Goal: Task Accomplishment & Management: Manage account settings

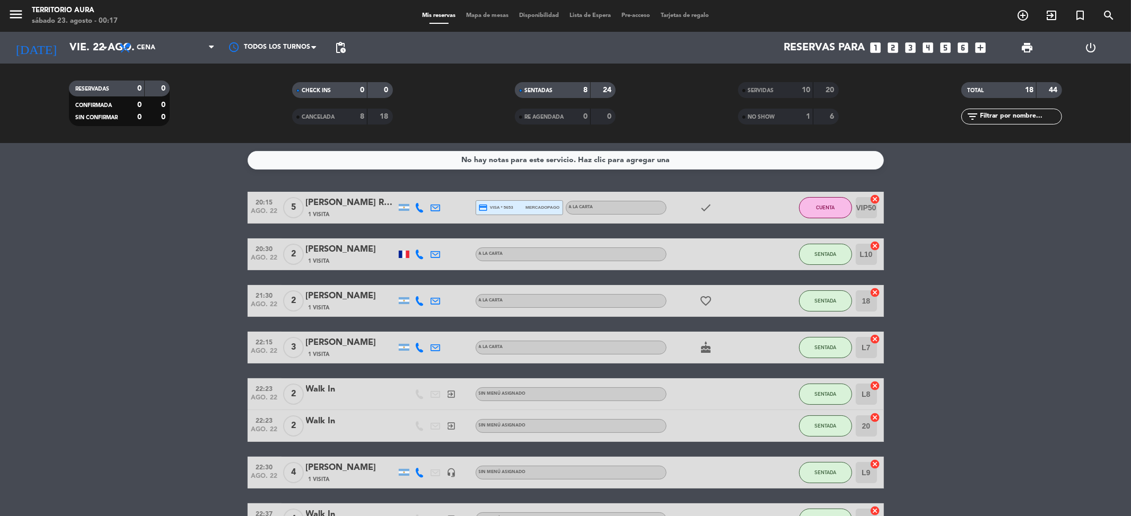
click at [929, 310] on bookings-row "20:15 [DATE] 5 [PERSON_NAME] Russian 1 Visita credit_card visa * 5653 mercadopa…" at bounding box center [565, 364] width 1131 height 344
click at [1044, 259] on bookings-row "20:15 [DATE] 5 [PERSON_NAME] Russian 1 Visita credit_card visa * 5653 mercadopa…" at bounding box center [565, 364] width 1131 height 344
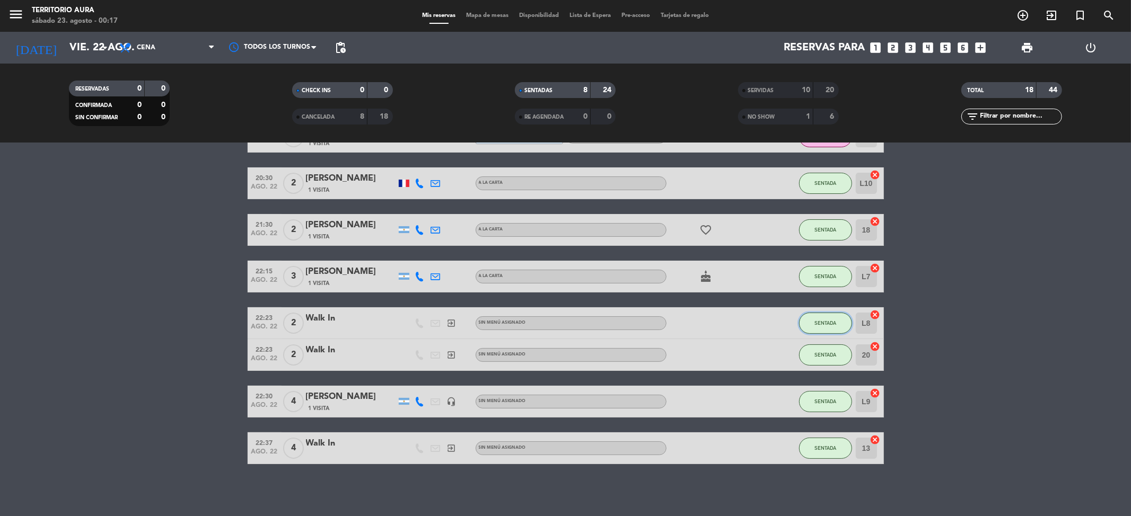
click at [832, 323] on span "SENTADA" at bounding box center [825, 323] width 22 height 6
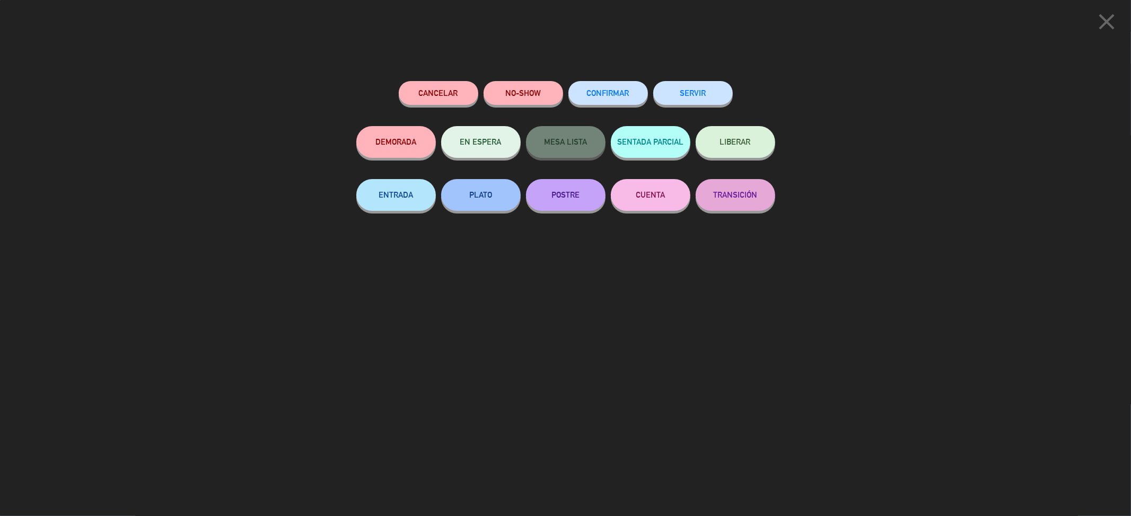
click at [677, 96] on button "SERVIR" at bounding box center [693, 93] width 80 height 24
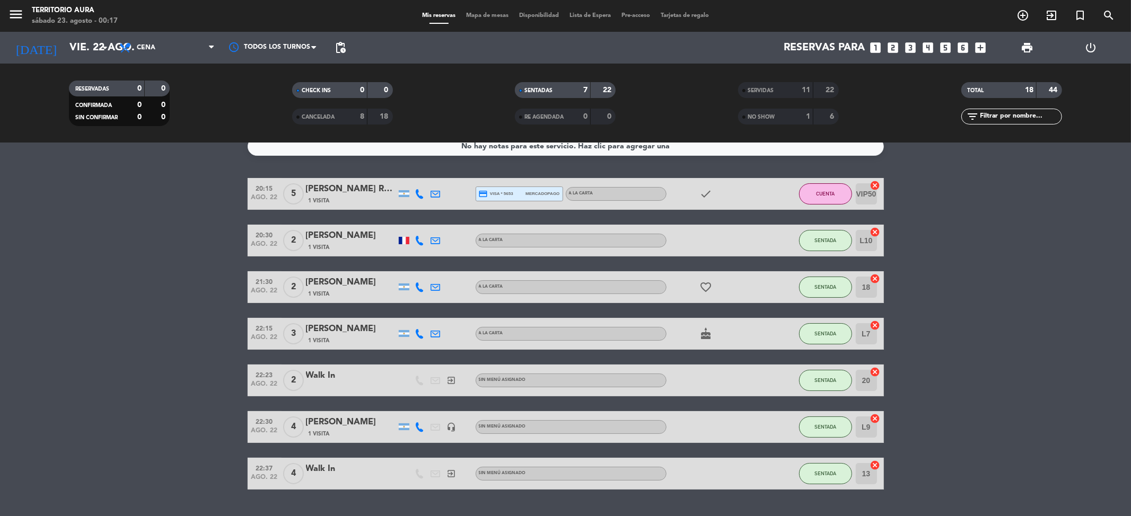
scroll to position [0, 0]
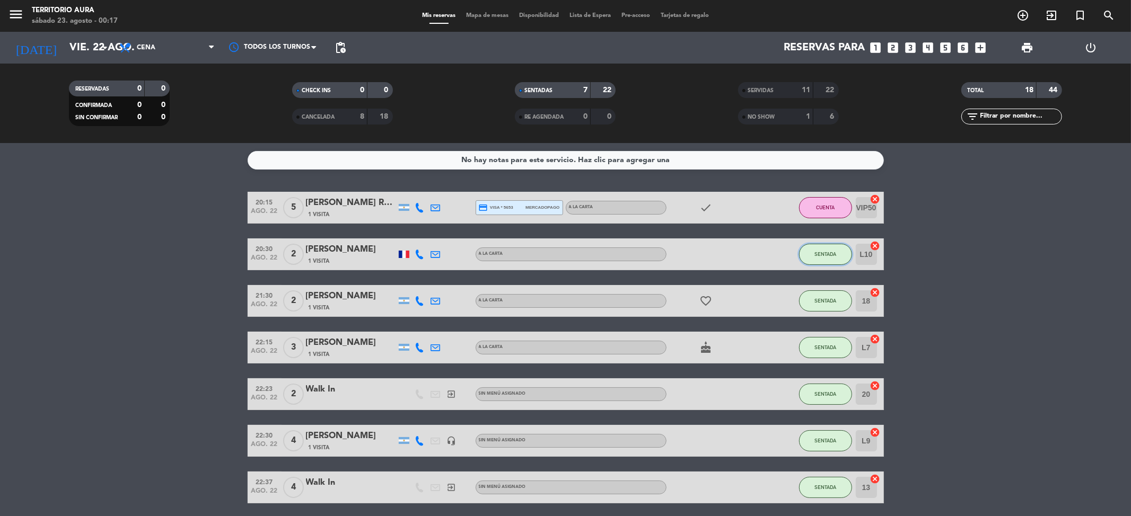
click at [826, 251] on span "SENTADA" at bounding box center [825, 254] width 22 height 6
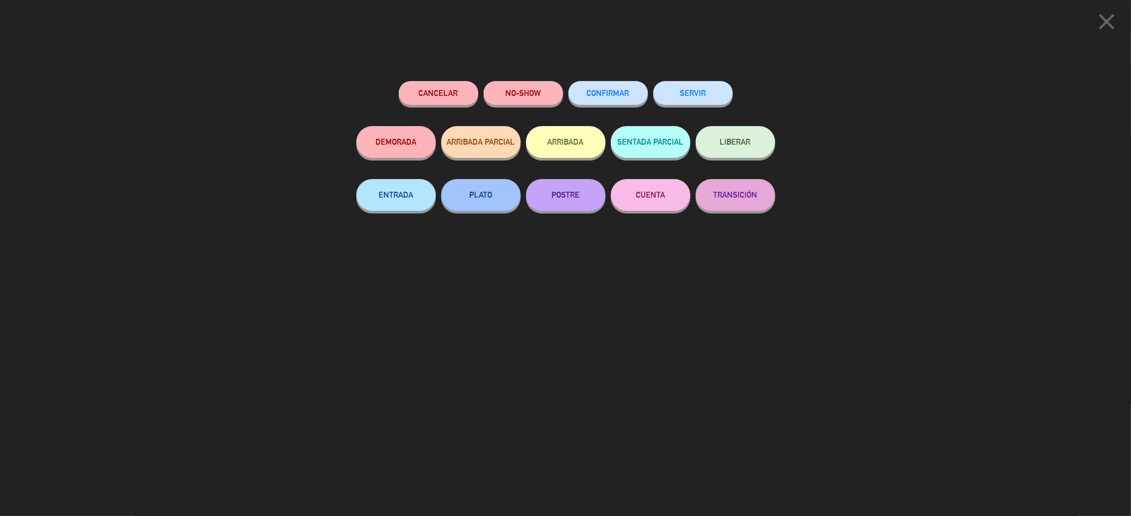
click at [667, 77] on div "Cancelar NO-SHOW CONFIRMAR SERVIR DEMORADA ARRIBADA PARCIAL ARRIBADA SENTADA PA…" at bounding box center [566, 295] width 434 height 443
click at [683, 100] on button "SERVIR" at bounding box center [693, 93] width 80 height 24
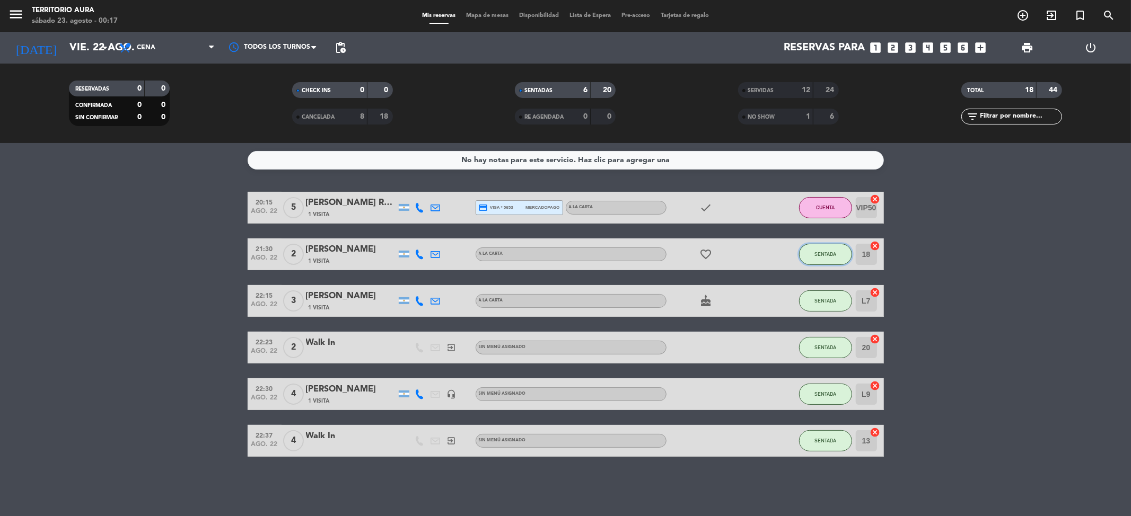
click at [817, 253] on span "SENTADA" at bounding box center [825, 254] width 22 height 6
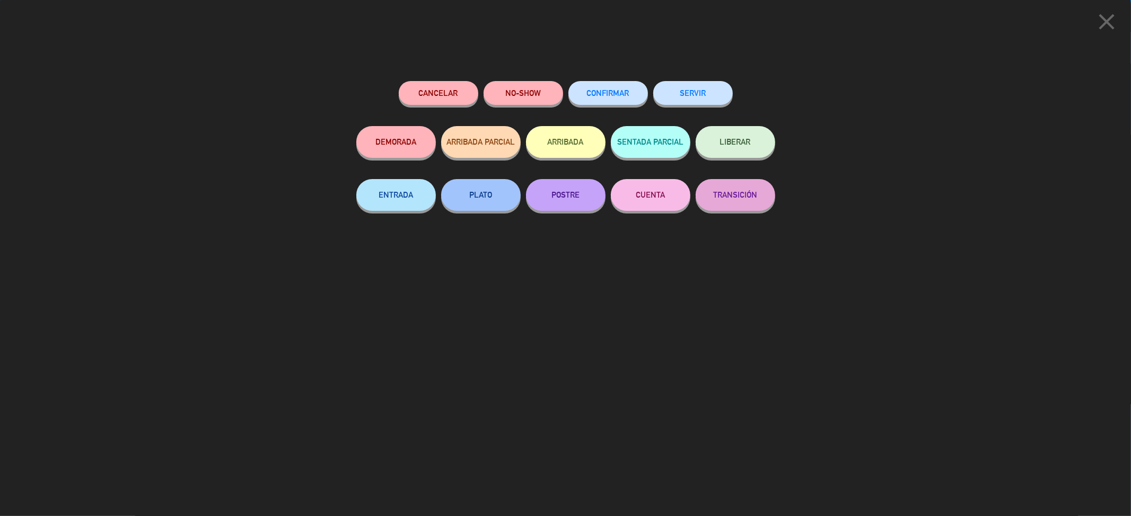
click at [689, 104] on button "SERVIR" at bounding box center [693, 93] width 80 height 24
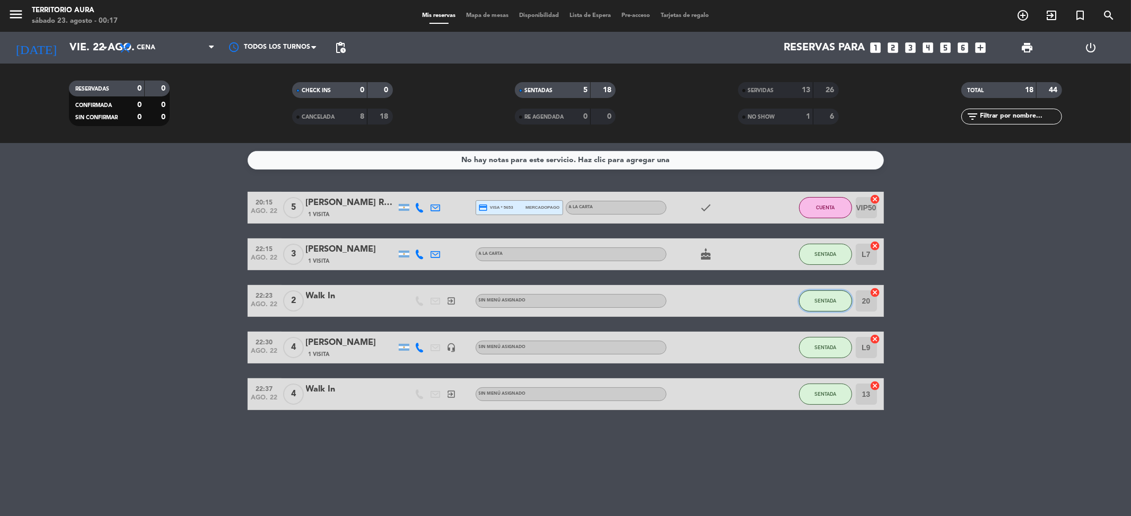
click at [816, 295] on button "SENTADA" at bounding box center [825, 301] width 53 height 21
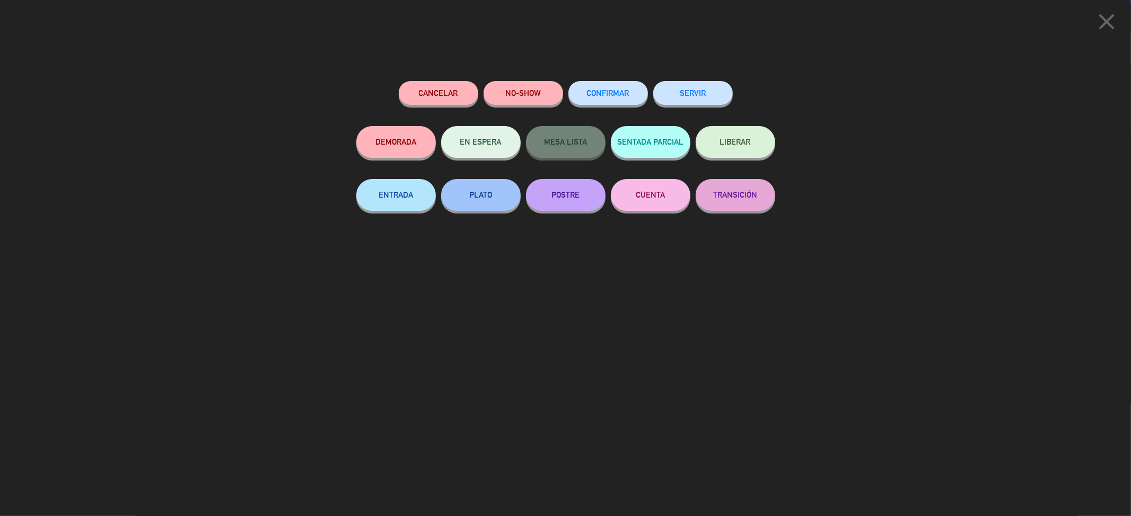
click at [681, 89] on button "SERVIR" at bounding box center [693, 93] width 80 height 24
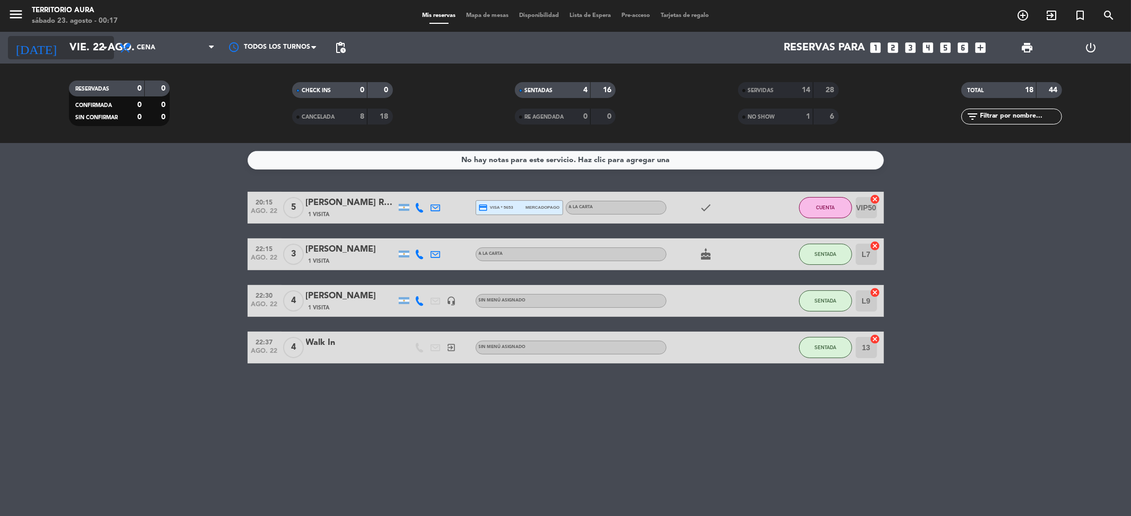
click at [83, 47] on input "vie. 22 ago." at bounding box center [131, 47] width 135 height 23
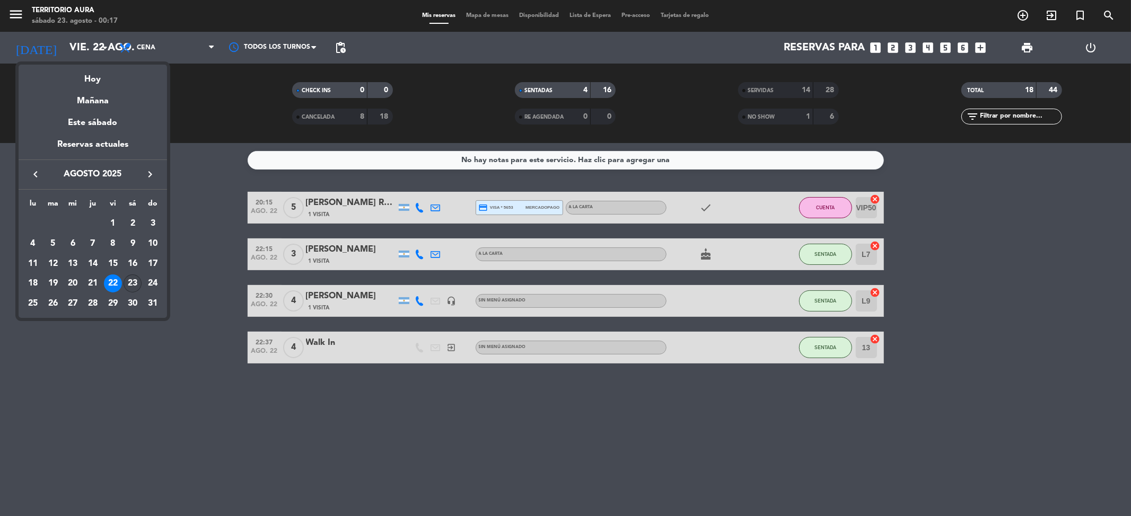
click at [134, 276] on div "23" at bounding box center [133, 284] width 18 height 18
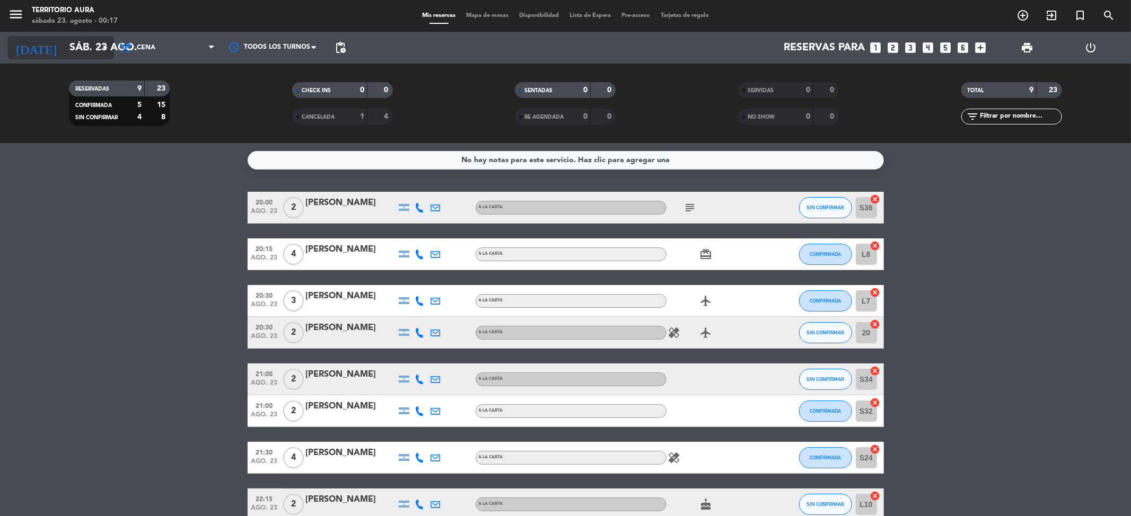
click at [86, 52] on input "sáb. 23 ago." at bounding box center [131, 47] width 135 height 23
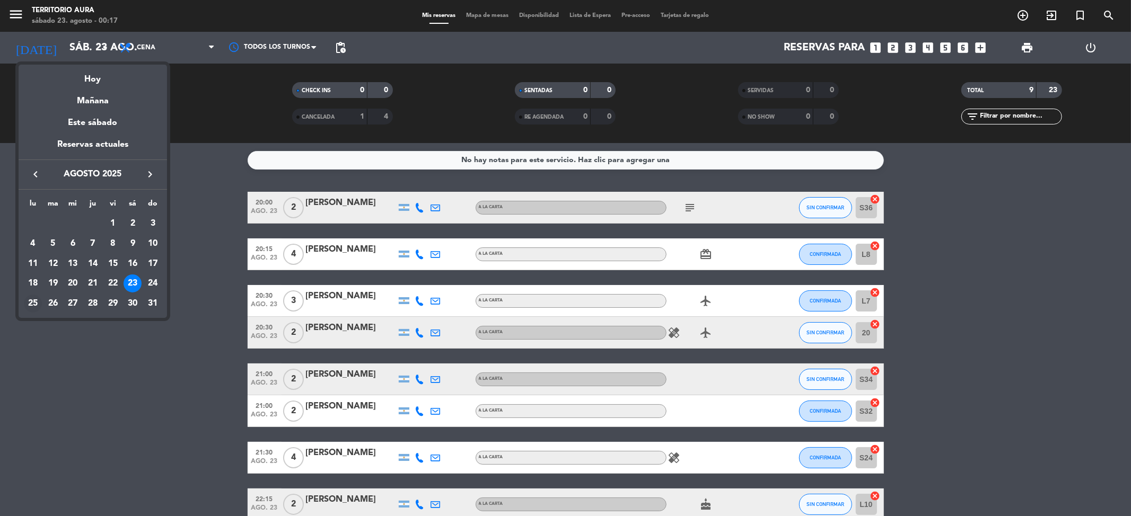
click at [38, 302] on div "25" at bounding box center [33, 304] width 18 height 18
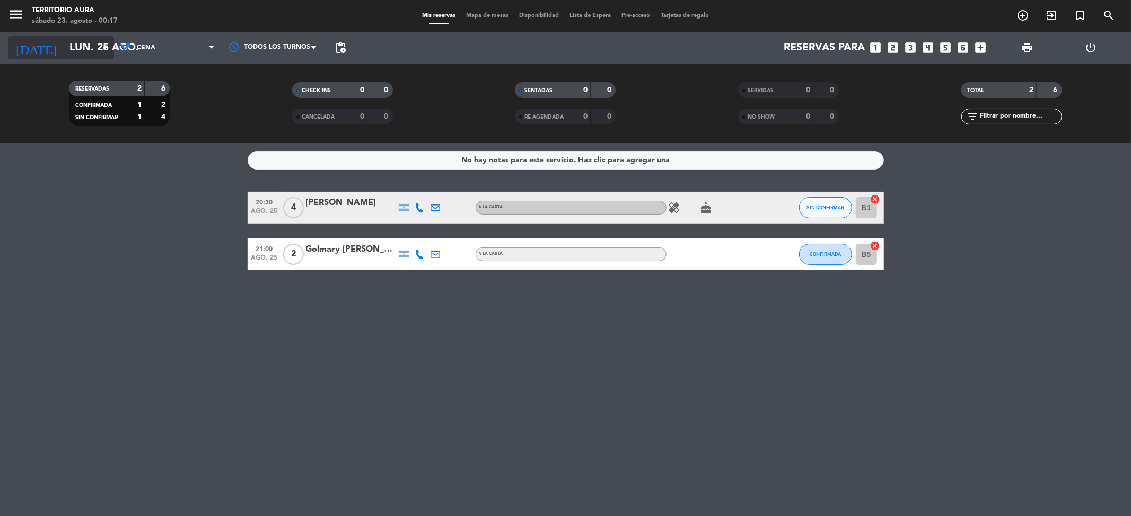
click at [69, 51] on input "lun. 25 ago." at bounding box center [131, 47] width 135 height 23
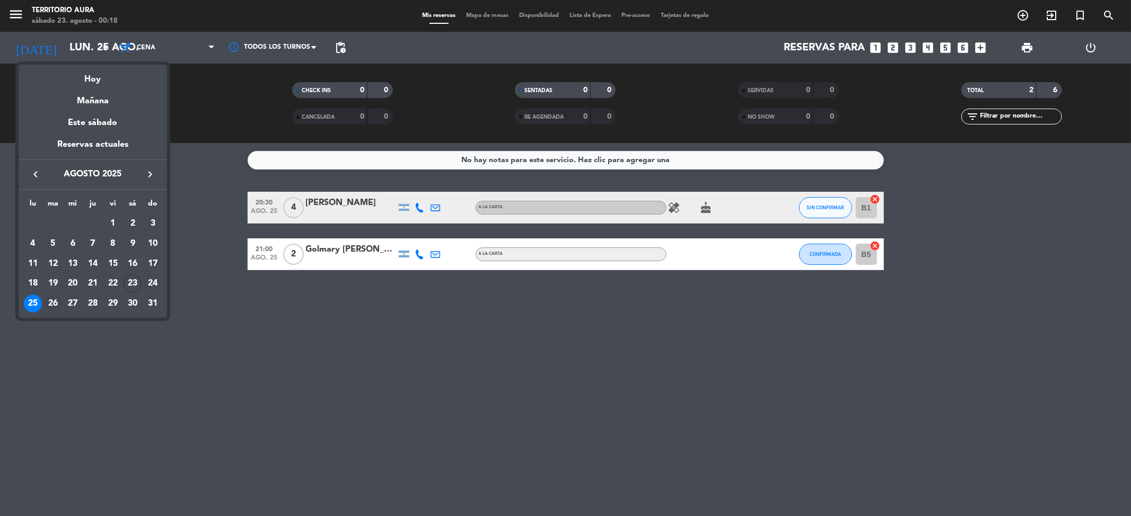
click at [58, 300] on div "26" at bounding box center [53, 304] width 18 height 18
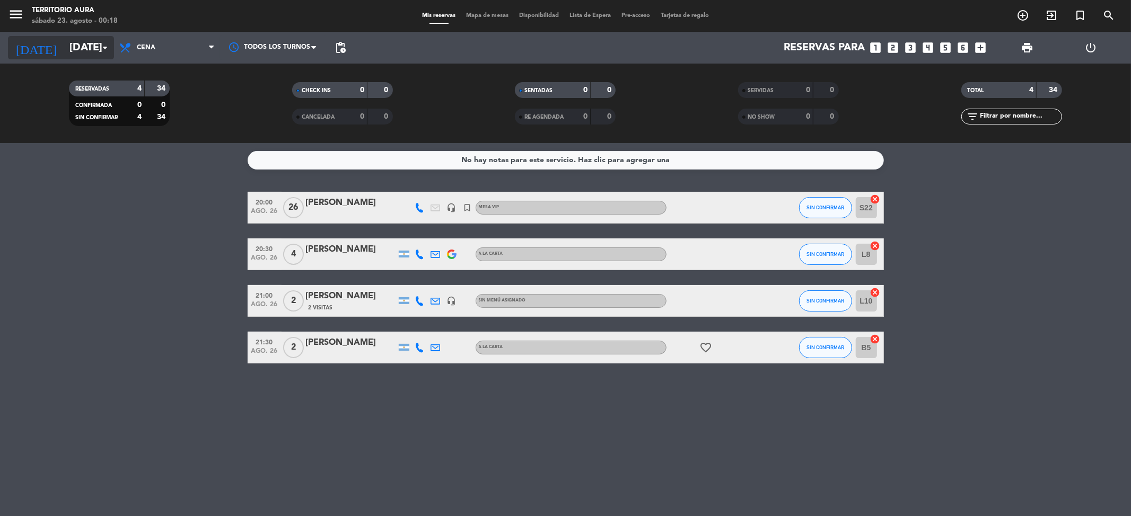
click at [96, 50] on input "[DATE]" at bounding box center [131, 47] width 135 height 23
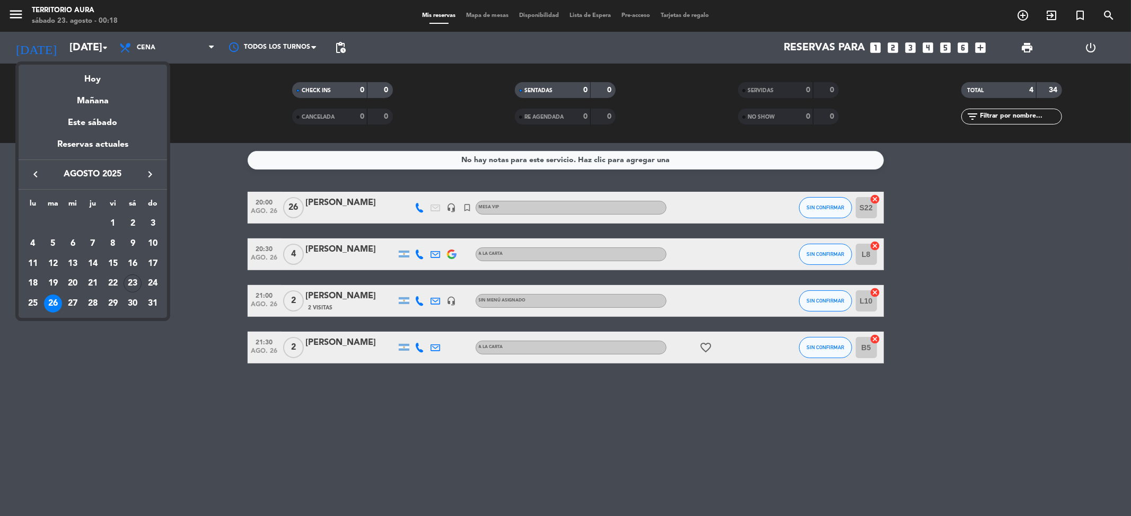
click at [194, 270] on div at bounding box center [565, 258] width 1131 height 516
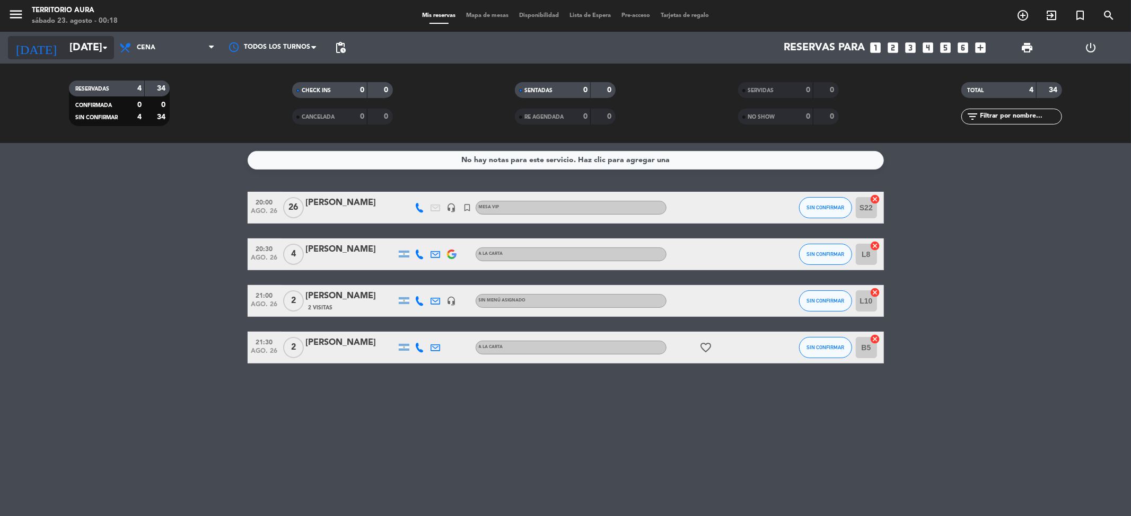
click at [98, 48] on input "[DATE]" at bounding box center [131, 47] width 135 height 23
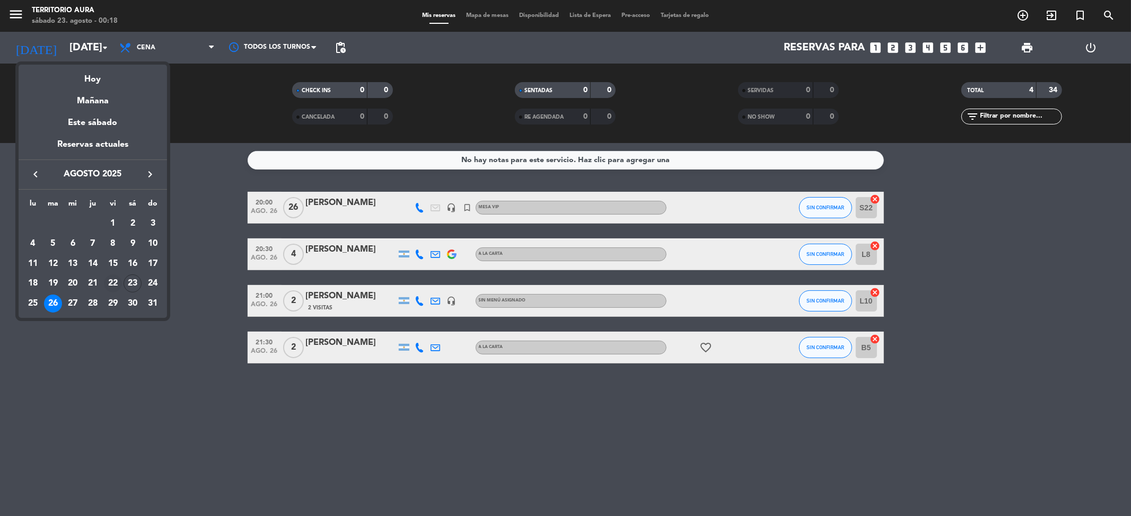
click at [108, 276] on div "22" at bounding box center [113, 284] width 18 height 18
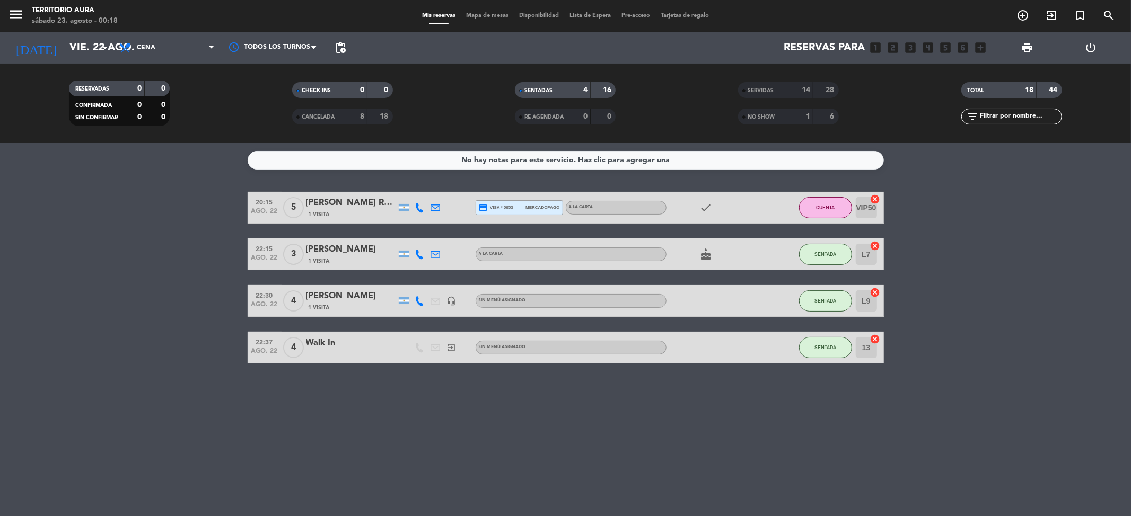
click at [113, 261] on bookings-row "20:15 [DATE] 5 [PERSON_NAME] Russian 1 Visita credit_card visa * 5653 mercadopa…" at bounding box center [565, 278] width 1131 height 172
click at [830, 219] on div "CUENTA" at bounding box center [825, 207] width 53 height 31
click at [827, 209] on span "CUENTA" at bounding box center [825, 208] width 19 height 6
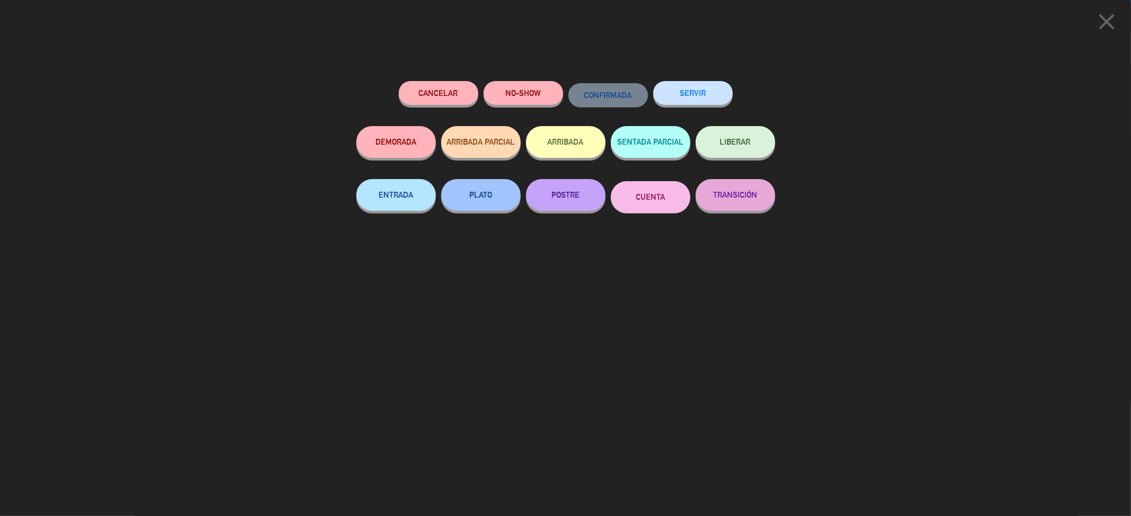
click at [700, 92] on button "SERVIR" at bounding box center [693, 93] width 80 height 24
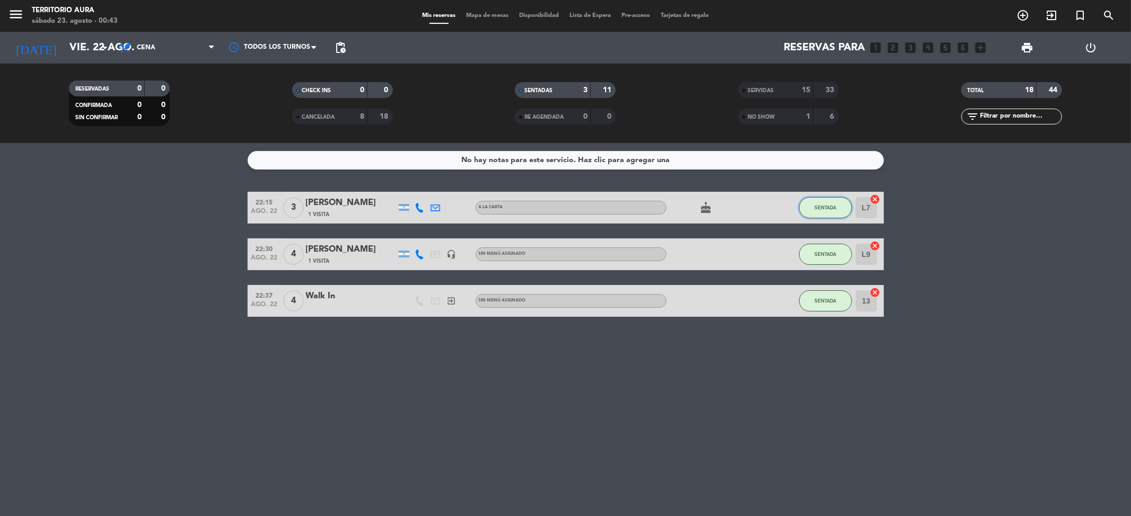
click at [825, 210] on button "SENTADA" at bounding box center [825, 207] width 53 height 21
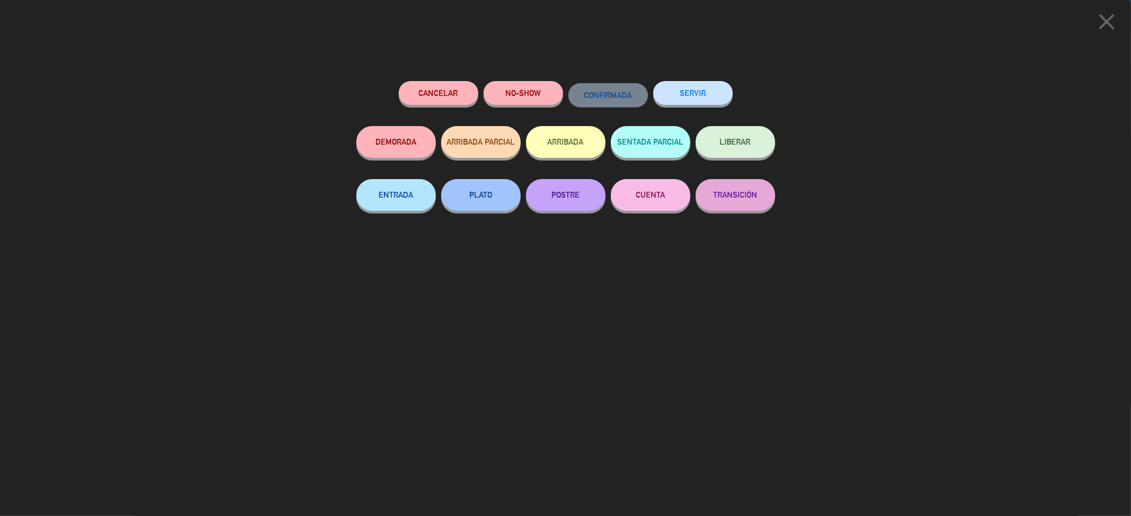
click at [717, 98] on button "SERVIR" at bounding box center [693, 93] width 80 height 24
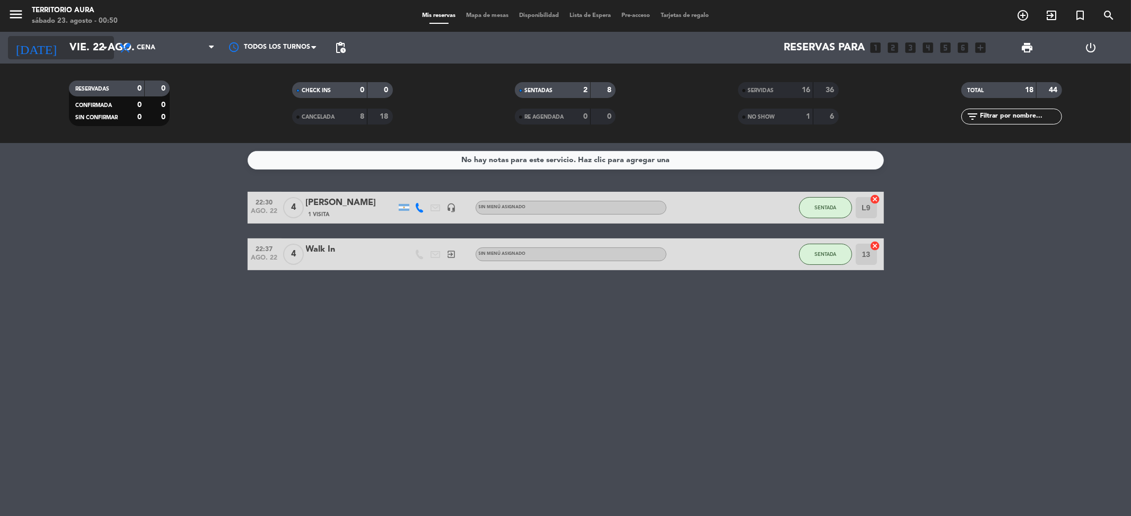
click at [94, 40] on input "vie. 22 ago." at bounding box center [131, 47] width 135 height 23
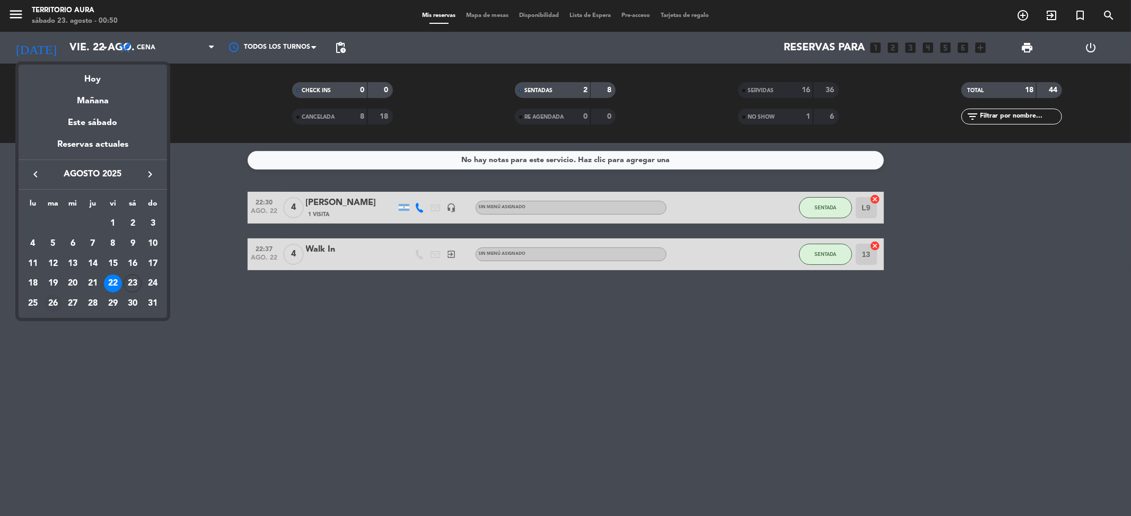
click at [54, 304] on div "26" at bounding box center [53, 304] width 18 height 18
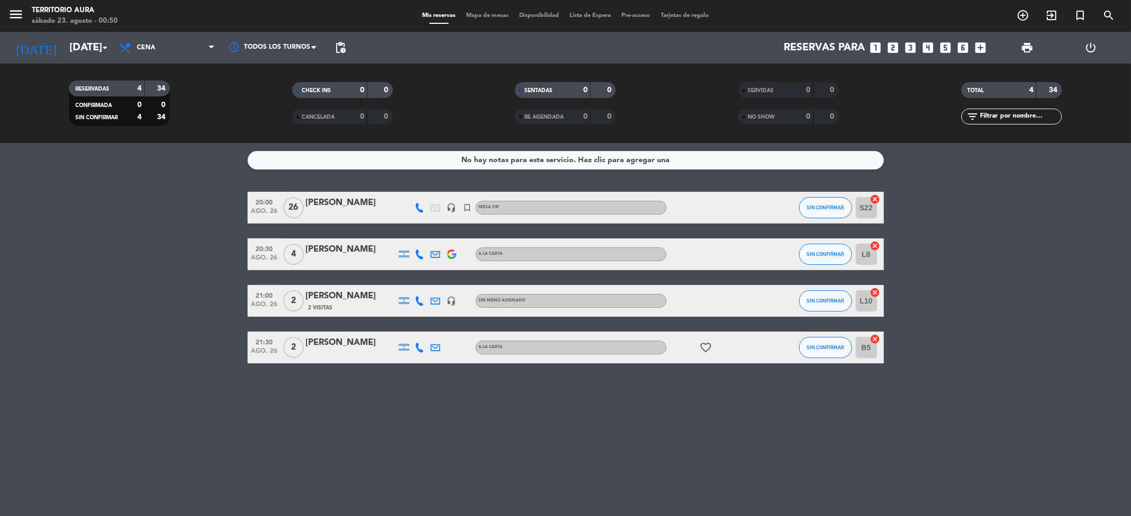
click at [339, 255] on div "[PERSON_NAME]" at bounding box center [351, 250] width 90 height 14
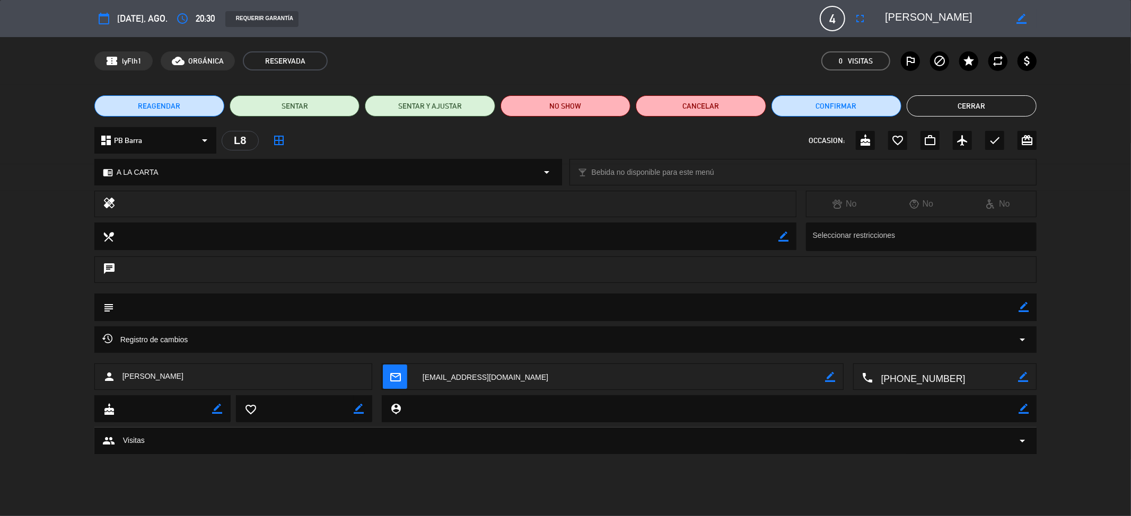
click at [838, 12] on span "4" at bounding box center [832, 18] width 25 height 25
click at [861, 20] on icon "fullscreen" at bounding box center [860, 18] width 13 height 13
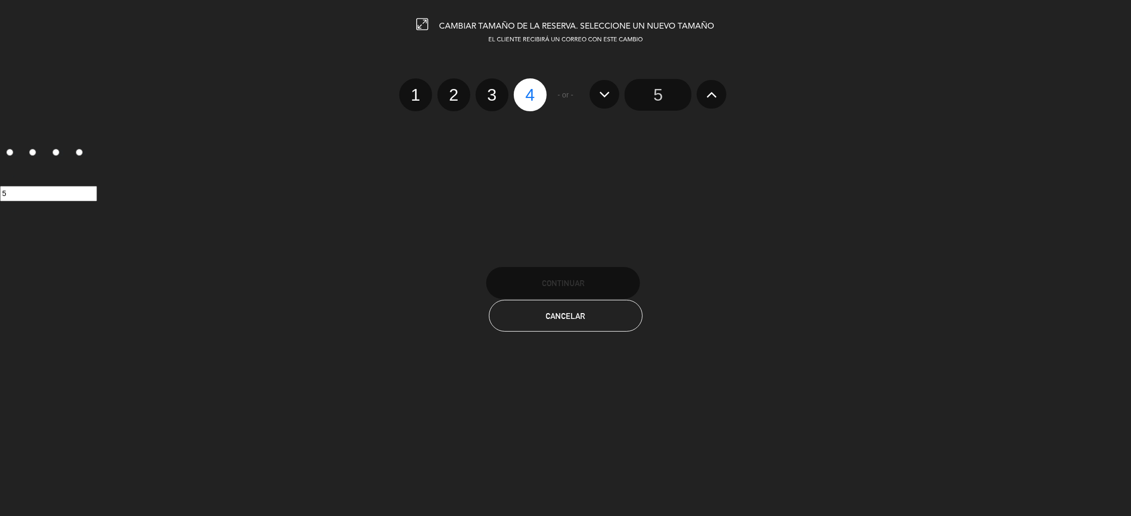
click at [658, 93] on input "5" at bounding box center [658, 95] width 67 height 32
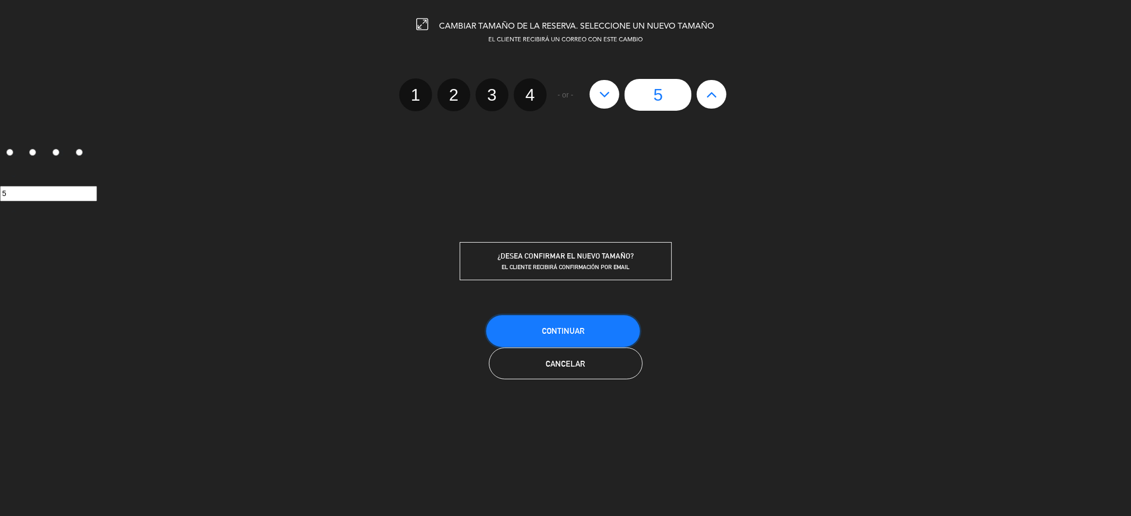
click at [567, 320] on button "Continuar" at bounding box center [563, 331] width 154 height 32
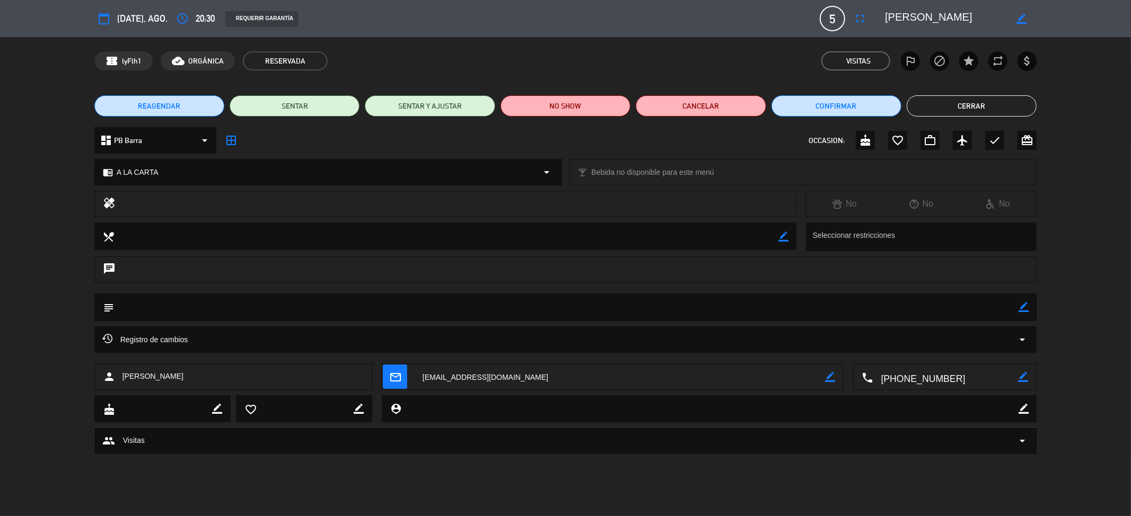
click at [963, 107] on button "Cerrar" at bounding box center [972, 105] width 130 height 21
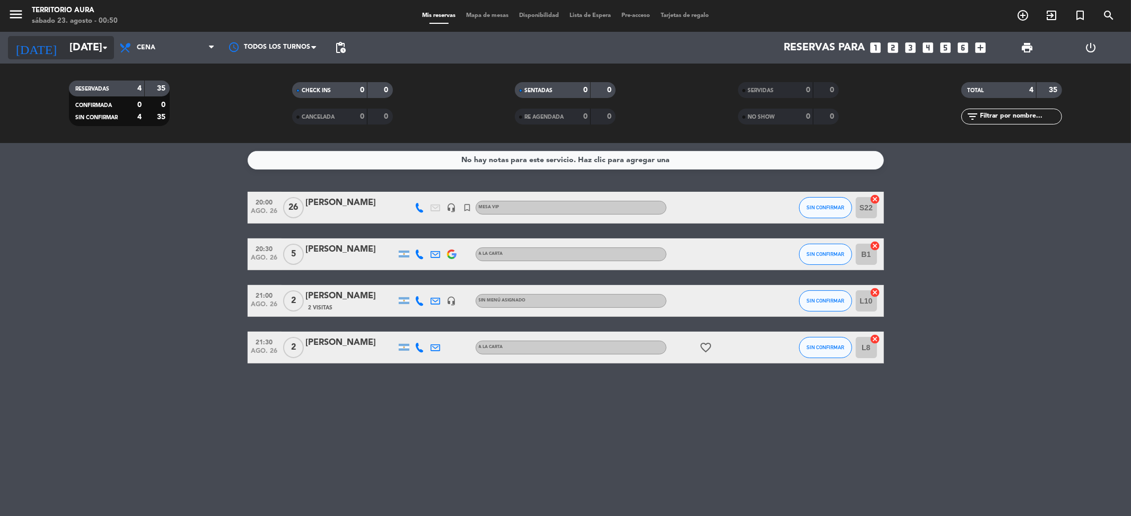
click at [89, 49] on input "[DATE]" at bounding box center [131, 47] width 135 height 23
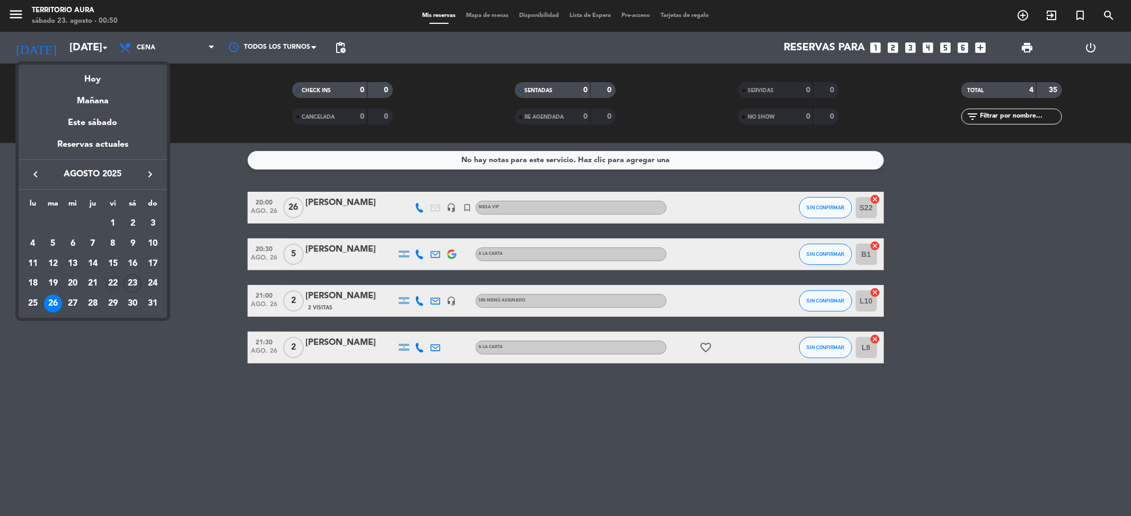
click at [115, 276] on div "22" at bounding box center [113, 284] width 18 height 18
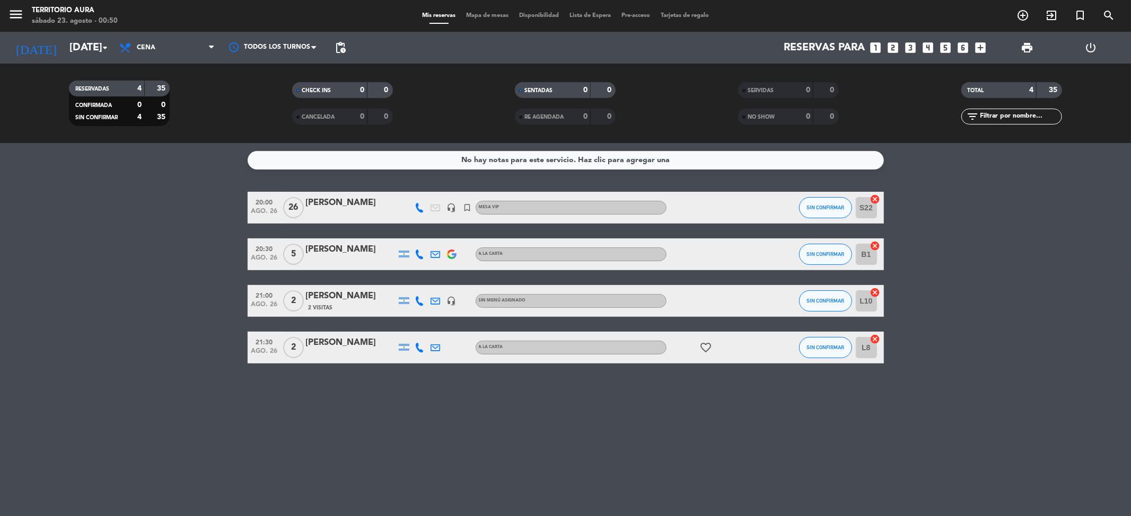
type input "vie. 22 ago."
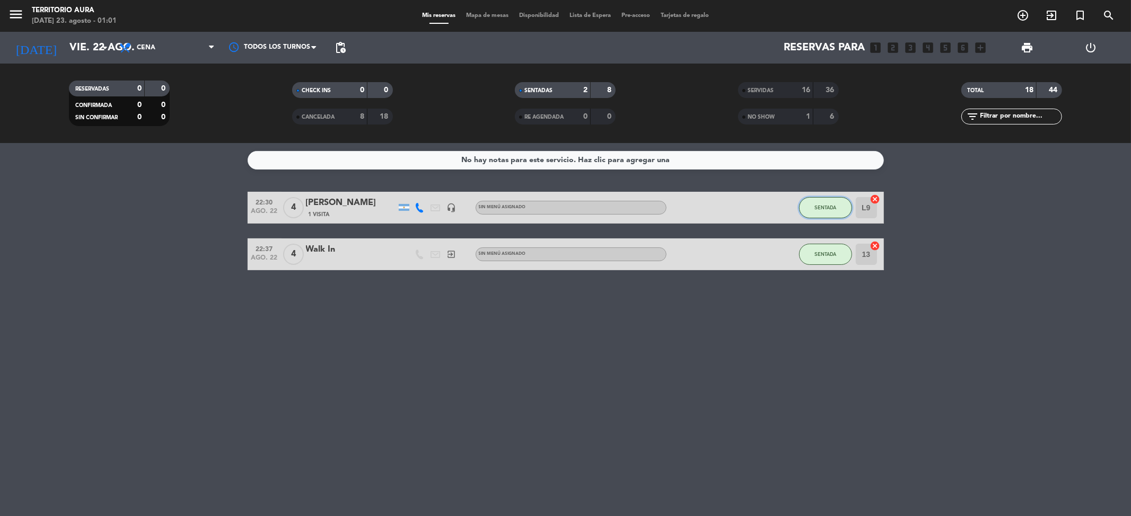
click at [831, 207] on span "SENTADA" at bounding box center [825, 208] width 22 height 6
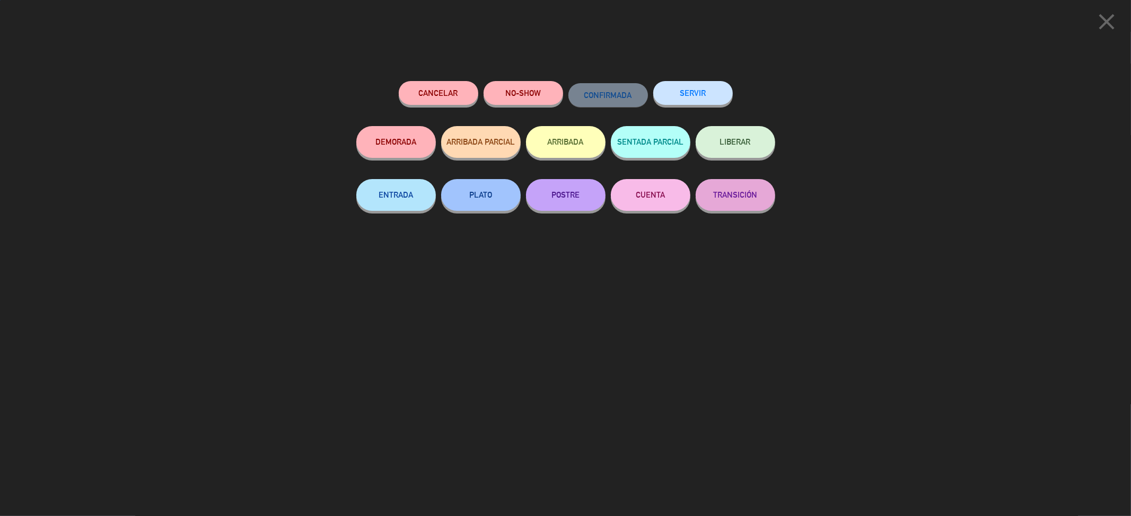
click at [717, 83] on button "SERVIR" at bounding box center [693, 93] width 80 height 24
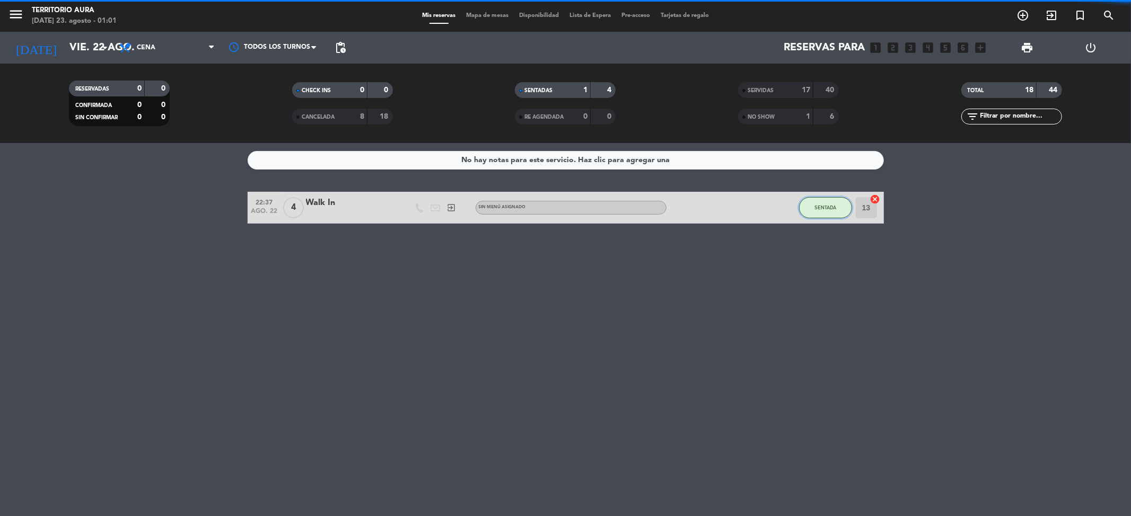
click at [823, 210] on button "SENTADA" at bounding box center [825, 207] width 53 height 21
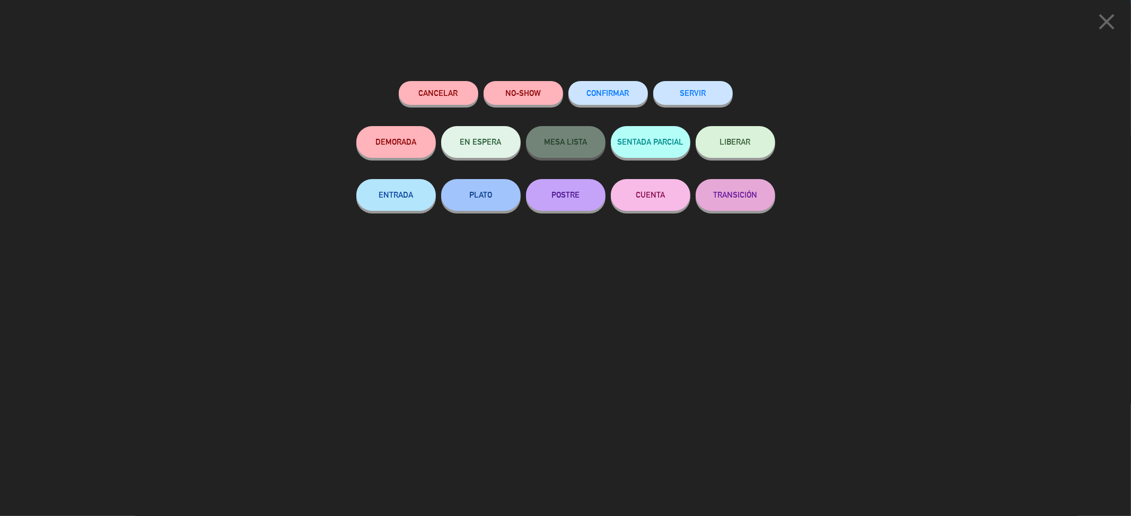
click at [707, 89] on button "SERVIR" at bounding box center [693, 93] width 80 height 24
